Goal: Information Seeking & Learning: Check status

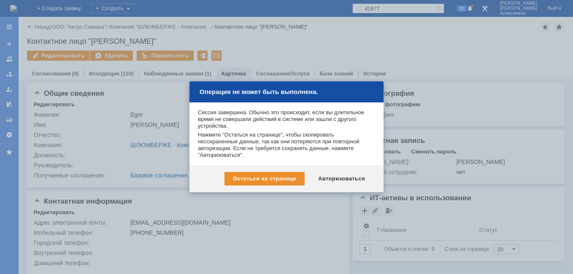
click at [333, 169] on div "Остаться на странице Авторизоваться" at bounding box center [286, 178] width 194 height 27
click at [337, 179] on div "Авторизоваться" at bounding box center [342, 178] width 64 height 13
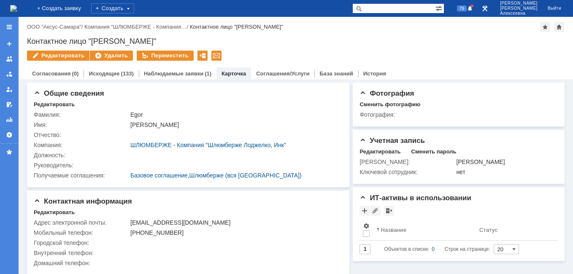
click at [17, 8] on img at bounding box center [13, 8] width 7 height 7
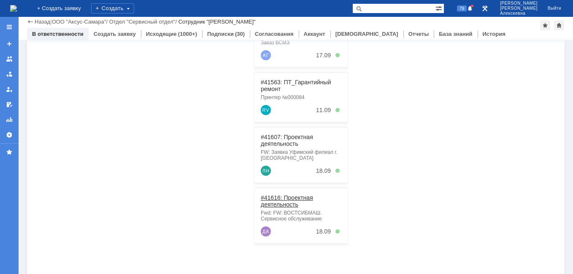
scroll to position [215, 0]
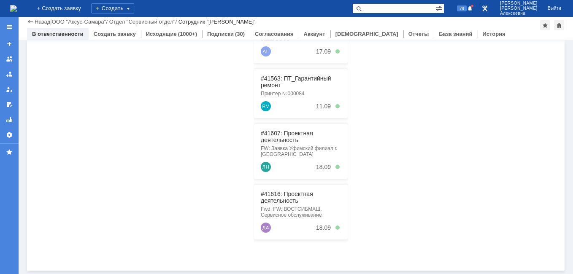
click at [404, 8] on input "text" at bounding box center [393, 8] width 83 height 10
paste input "28874"
type input "28874"
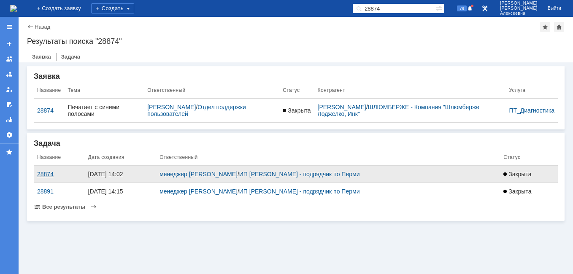
click at [48, 172] on div "28874" at bounding box center [59, 174] width 44 height 7
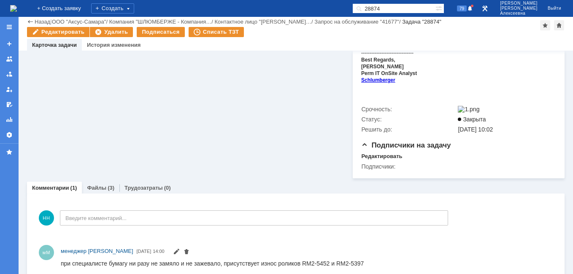
scroll to position [296, 0]
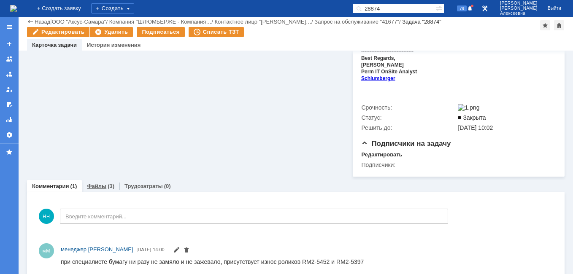
click at [95, 183] on link "Файлы" at bounding box center [96, 186] width 19 height 6
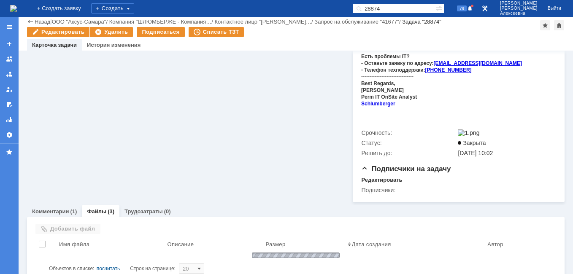
scroll to position [296, 0]
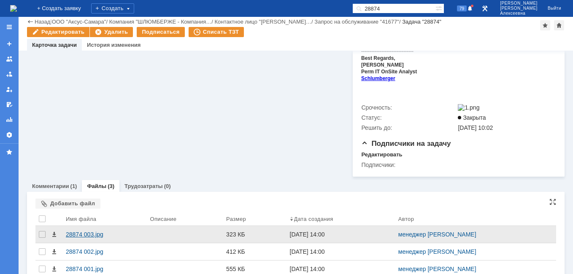
click at [81, 231] on div "28874 003.jpg" at bounding box center [104, 234] width 77 height 7
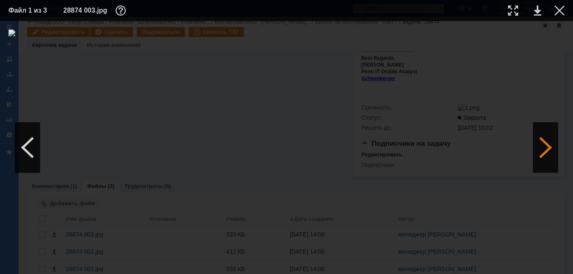
click at [548, 144] on div at bounding box center [545, 147] width 25 height 51
click at [547, 144] on div at bounding box center [545, 147] width 25 height 51
click at [536, 11] on link at bounding box center [538, 10] width 8 height 10
click at [563, 13] on div at bounding box center [559, 10] width 10 height 10
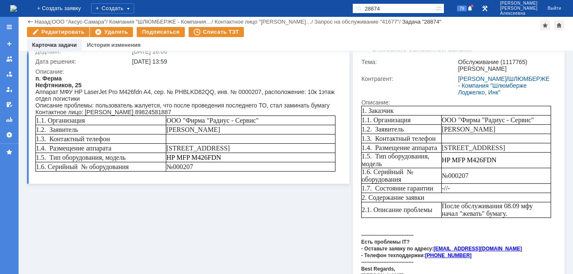
scroll to position [0, 0]
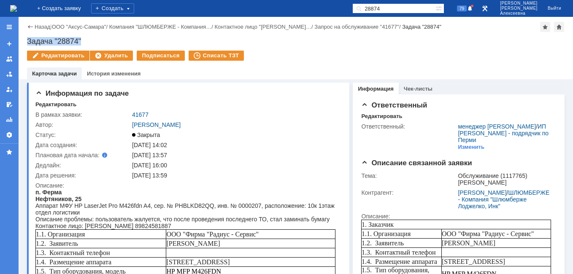
drag, startPoint x: 82, startPoint y: 41, endPoint x: 22, endPoint y: 43, distance: 60.3
click at [22, 43] on div "Назад | ООО "Аксус-Самара" / Компания "ШЛЮМБЕРЖЕ - Компания… / Контактное лицо …" at bounding box center [296, 48] width 554 height 62
copy div "Задача "28874""
drag, startPoint x: 153, startPoint y: 113, endPoint x: 131, endPoint y: 113, distance: 21.5
click at [131, 113] on td "41677" at bounding box center [234, 115] width 209 height 10
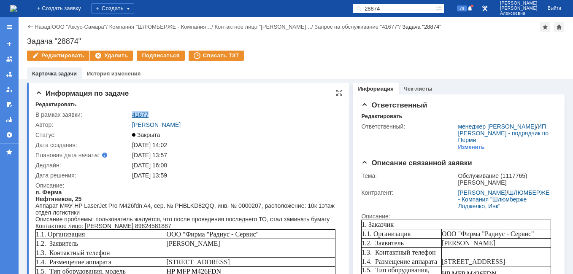
copy link "41677"
click at [17, 9] on img at bounding box center [13, 8] width 7 height 7
